Goal: Information Seeking & Learning: Compare options

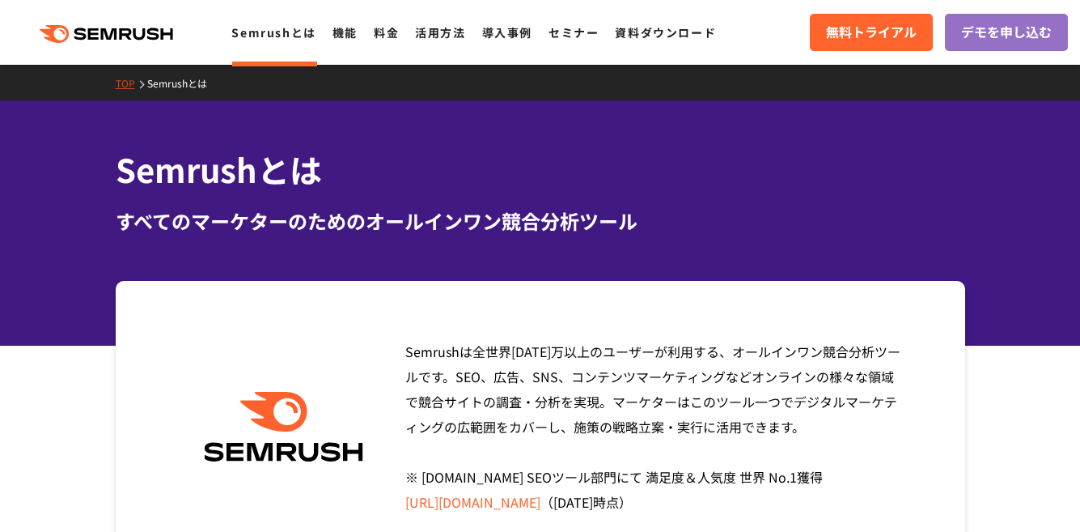
click at [400, 28] on ul "Semrushとは 機能 料金 活用方法 導入事例 セミナー 資料ダウンロード" at bounding box center [481, 32] width 501 height 21
click at [390, 28] on link "料金" at bounding box center [386, 32] width 25 height 16
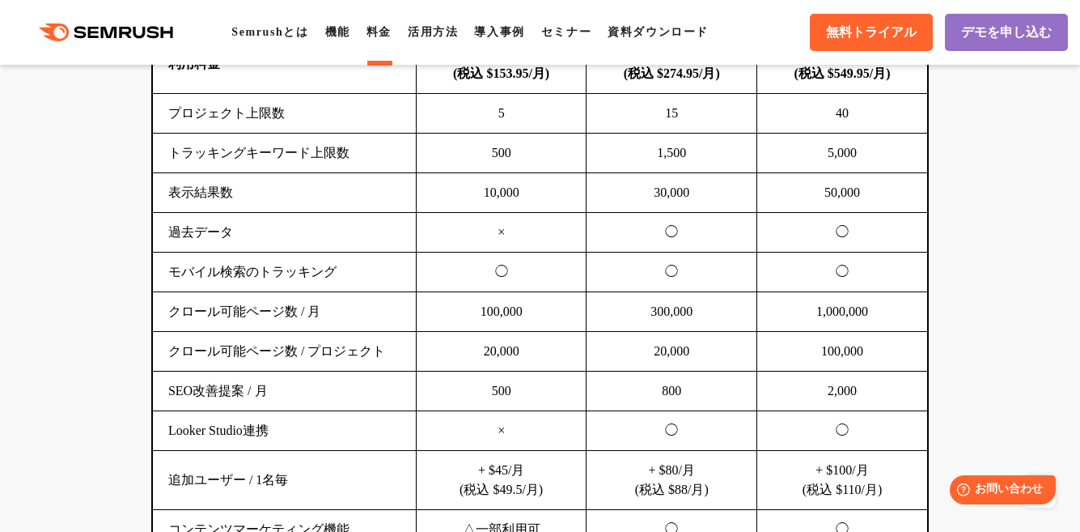
scroll to position [1218, 0]
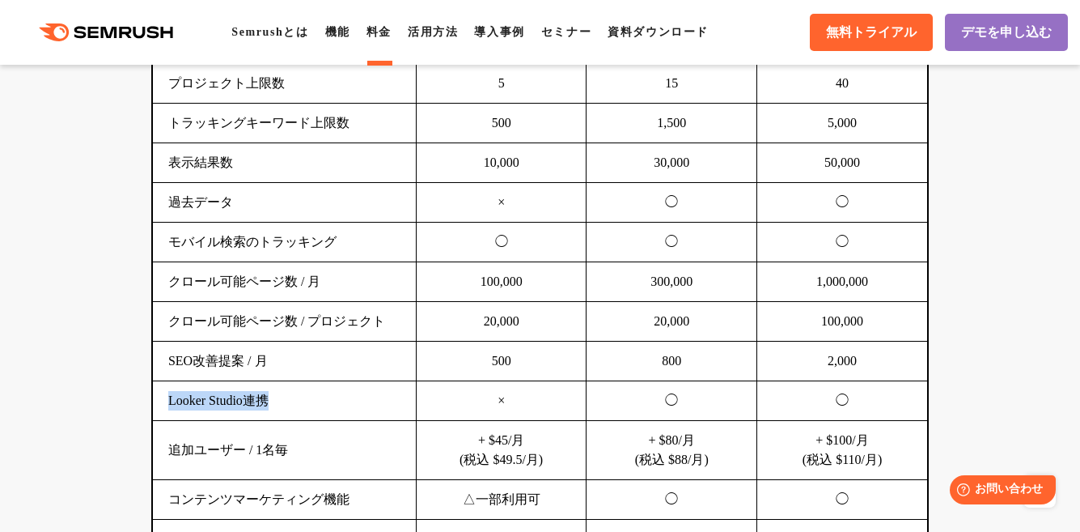
drag, startPoint x: 171, startPoint y: 405, endPoint x: 316, endPoint y: 396, distance: 145.9
click at [316, 396] on td "Looker Studio連携" at bounding box center [284, 401] width 263 height 40
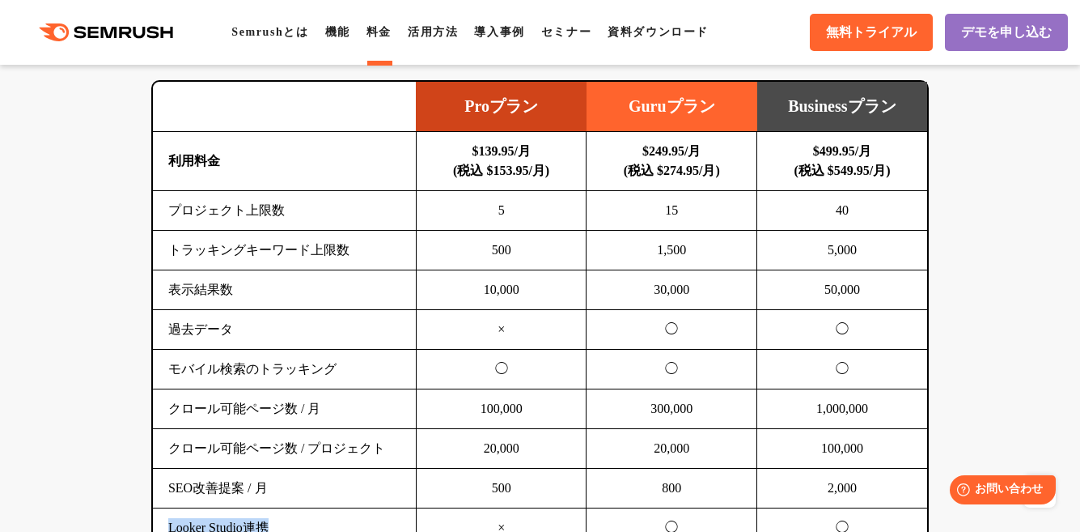
scroll to position [967, 0]
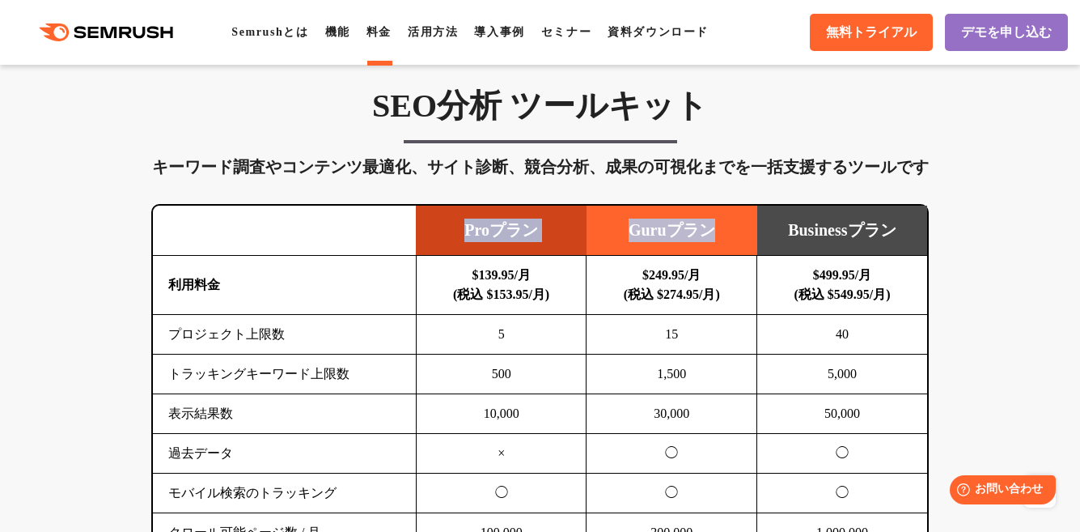
drag, startPoint x: 476, startPoint y: 236, endPoint x: 738, endPoint y: 229, distance: 262.2
click at [738, 229] on tr "Proプラン Guruプラン Businessプラン" at bounding box center [540, 231] width 774 height 50
copy tr "Proプラン Guruプラン"
